Goal: Find specific page/section: Locate a particular part of the current website

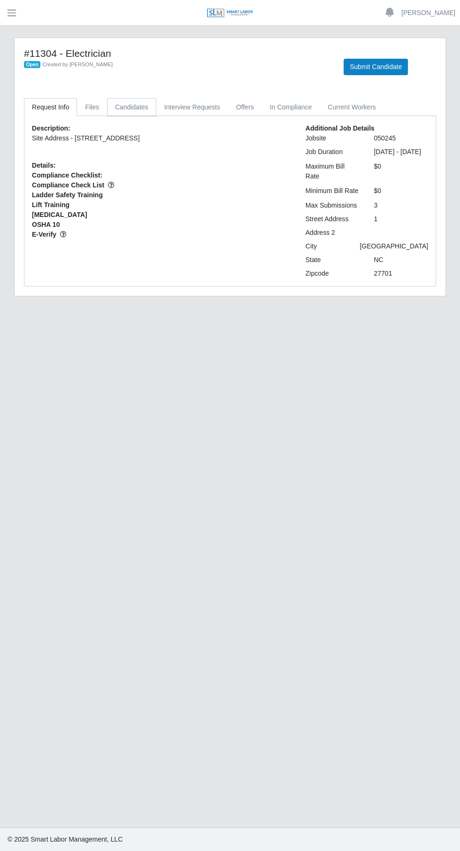
click at [140, 110] on link "Candidates" at bounding box center [131, 107] width 49 height 18
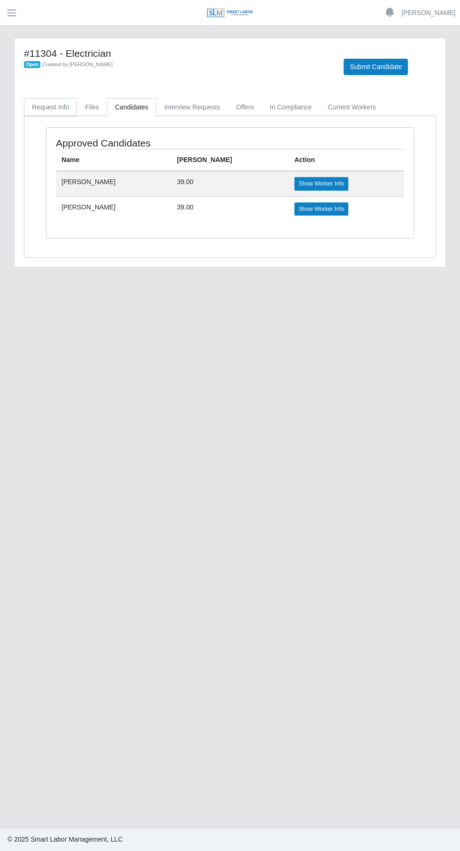
click at [48, 107] on link "Request Info" at bounding box center [50, 107] width 53 height 18
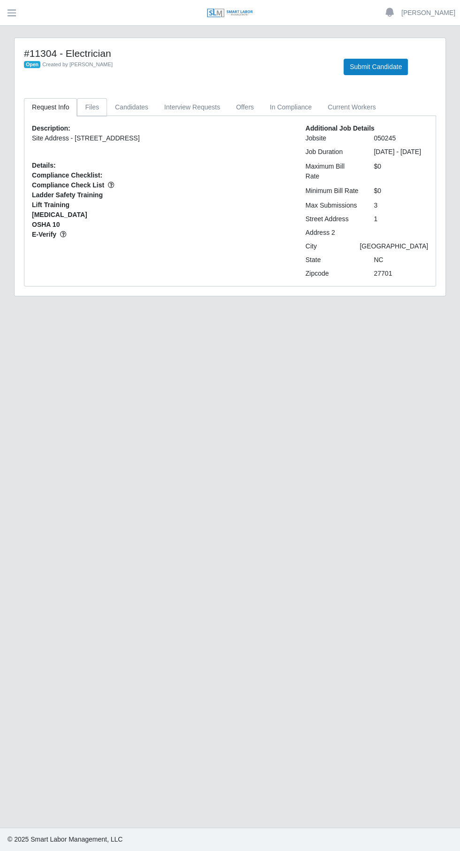
click at [91, 107] on link "Files" at bounding box center [92, 107] width 30 height 18
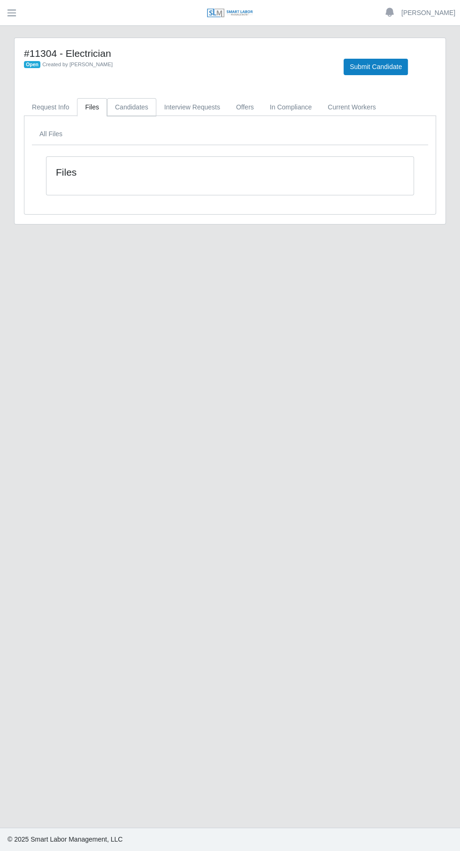
click at [133, 103] on link "Candidates" at bounding box center [131, 107] width 49 height 18
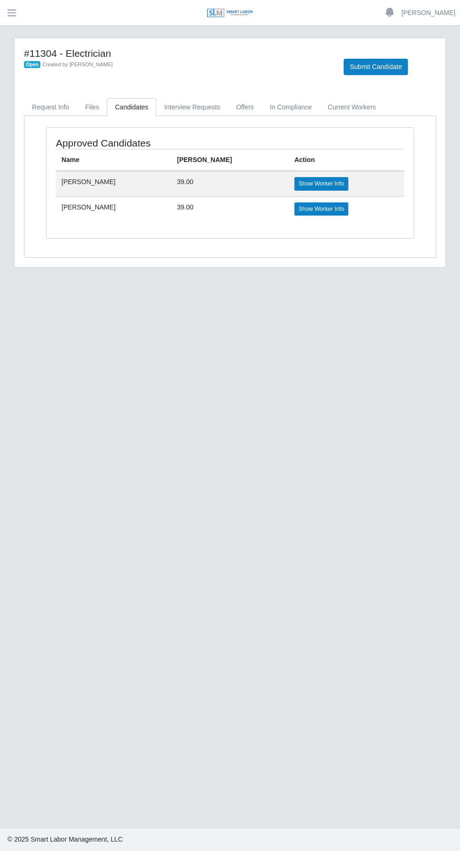
click at [199, 84] on div "#11304 - Electrician Open Created by [PERSON_NAME] Submit Candidate" at bounding box center [230, 66] width 427 height 39
click at [197, 113] on link "Interview Requests" at bounding box center [192, 107] width 72 height 18
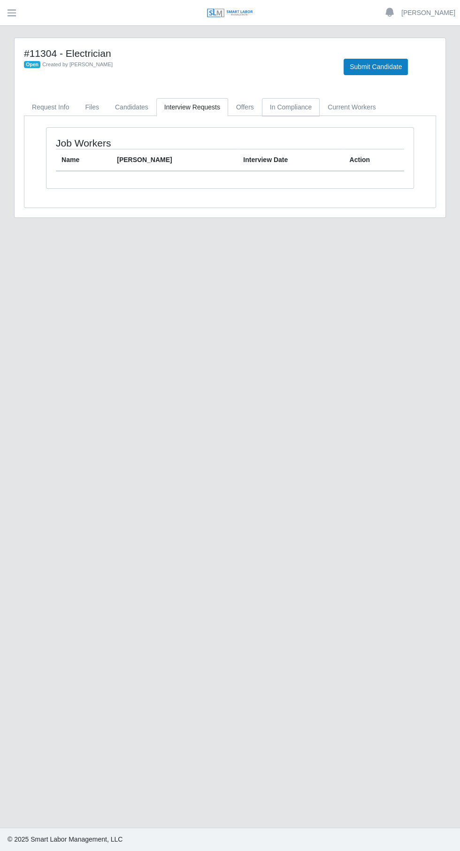
click at [265, 111] on link "In Compliance" at bounding box center [291, 107] width 58 height 18
click at [242, 107] on link "Offers" at bounding box center [245, 107] width 34 height 18
click at [350, 113] on link "Current Workers" at bounding box center [352, 107] width 64 height 18
click at [52, 111] on link "Request Info" at bounding box center [50, 107] width 53 height 18
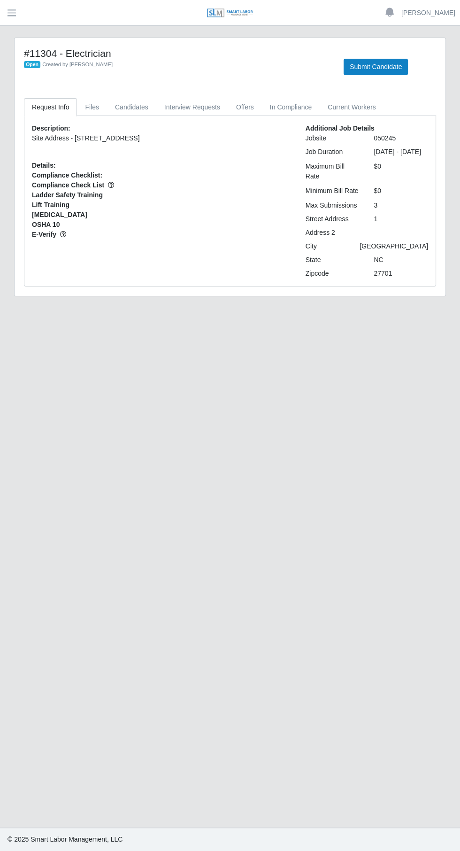
click at [40, 79] on div "#11304 - Electrician Open Created by [PERSON_NAME] Submit Candidate" at bounding box center [230, 66] width 427 height 39
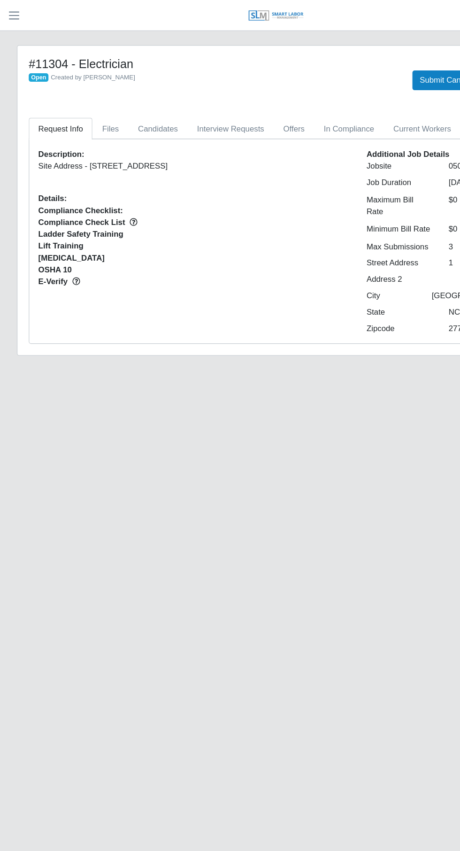
click at [13, 13] on span "button" at bounding box center [12, 13] width 12 height 11
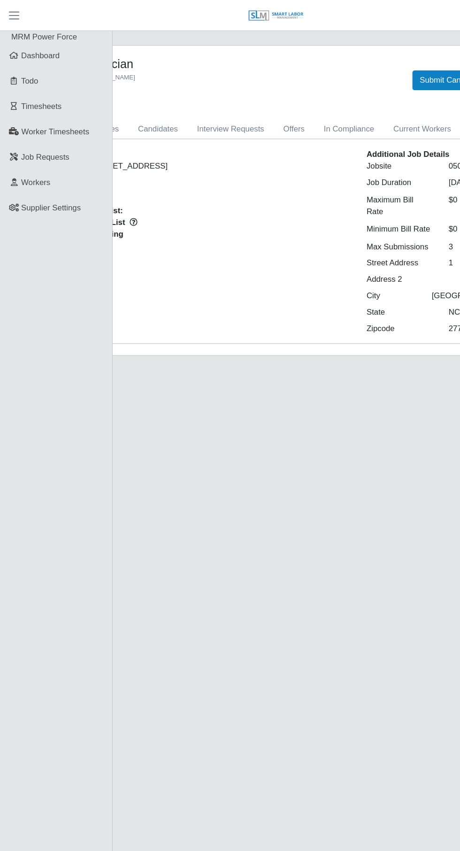
click at [33, 49] on span "Dashboard" at bounding box center [34, 46] width 32 height 8
